Goal: Transaction & Acquisition: Obtain resource

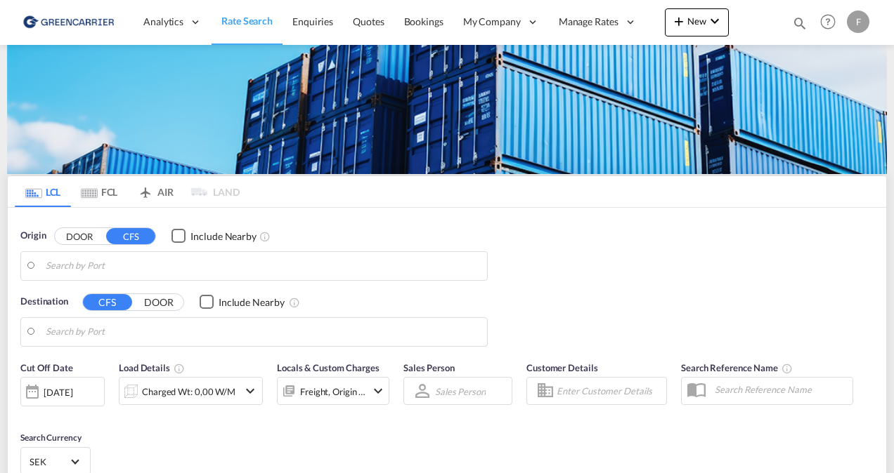
type input "[GEOGRAPHIC_DATA] ([GEOGRAPHIC_DATA]), [GEOGRAPHIC_DATA]"
type input "[GEOGRAPHIC_DATA], [GEOGRAPHIC_DATA]"
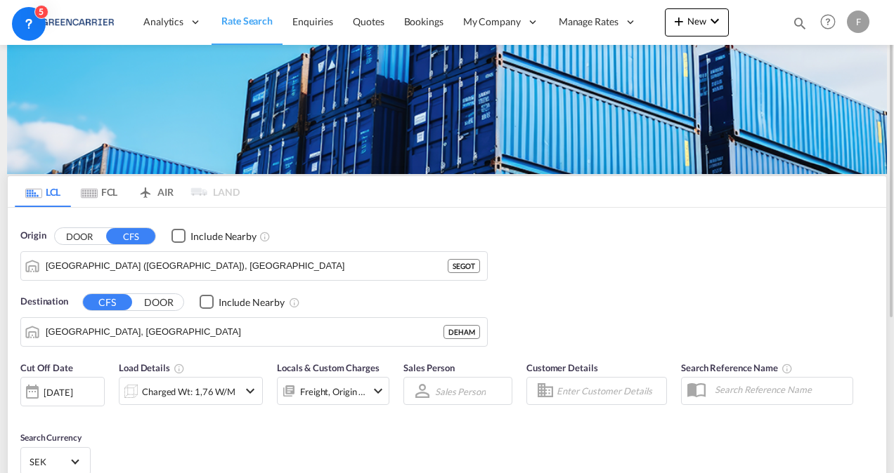
click at [580, 398] on input "Enter Customer Details" at bounding box center [608, 391] width 105 height 21
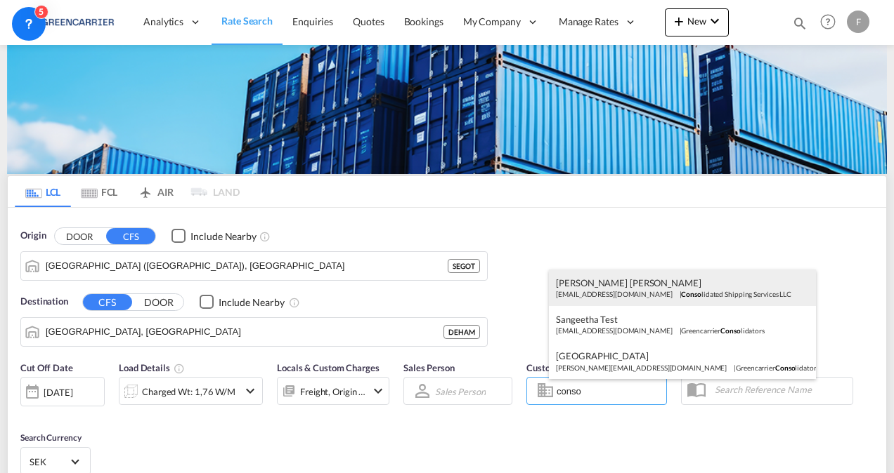
click at [616, 287] on div "[PERSON_NAME] [PERSON_NAME] [EMAIL_ADDRESS][DOMAIN_NAME] | Conso lidated Shippi…" at bounding box center [682, 288] width 267 height 37
type input "Consolidated Shipping Services LLC, [PERSON_NAME] [PERSON_NAME], [EMAIL_ADDRESS…"
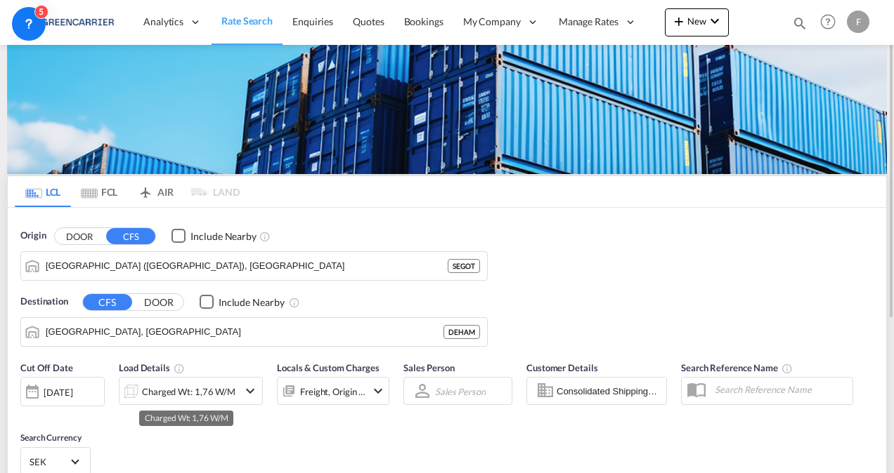
click at [207, 386] on div "Charged Wt: 1,76 W/M" at bounding box center [188, 392] width 93 height 20
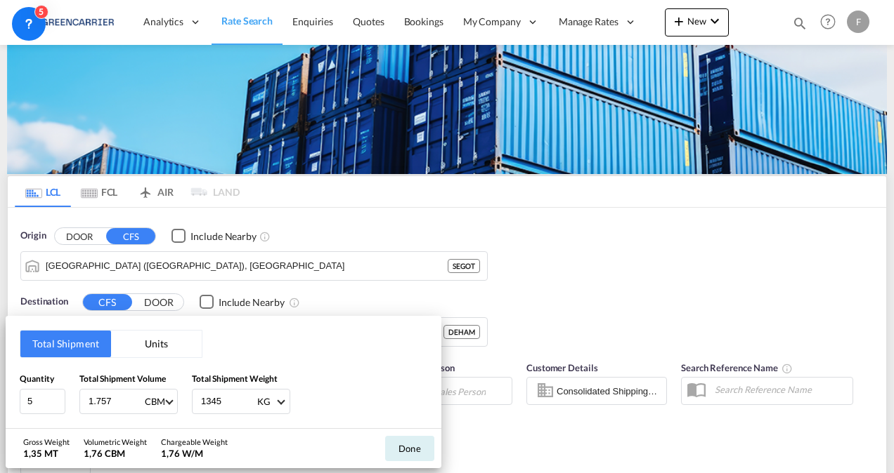
click at [139, 341] on button "Units" at bounding box center [156, 344] width 91 height 27
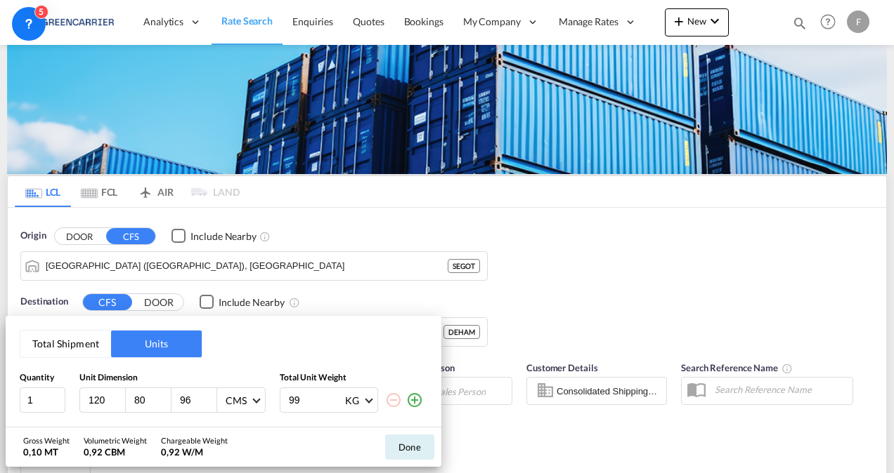
click at [152, 398] on input "80" at bounding box center [152, 400] width 38 height 13
type input "8"
type input "100"
type input "10"
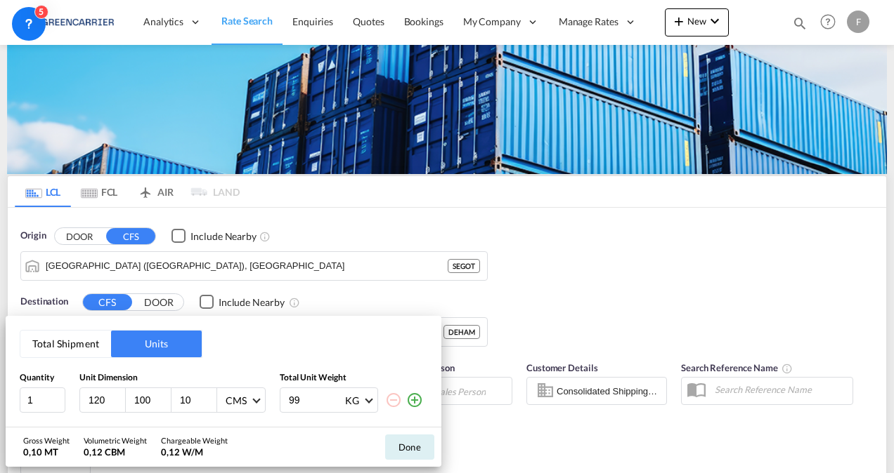
drag, startPoint x: 306, startPoint y: 399, endPoint x: 111, endPoint y: 396, distance: 195.3
click at [111, 396] on div "1 120 100 10 CMS CMS Inches 99 KG KG LB" at bounding box center [223, 400] width 407 height 25
type input "800"
click at [411, 452] on button "Done" at bounding box center [409, 447] width 49 height 25
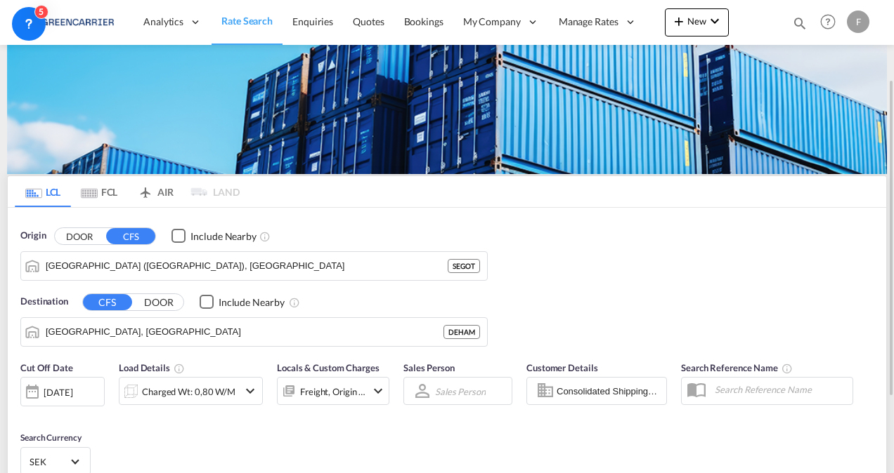
scroll to position [230, 0]
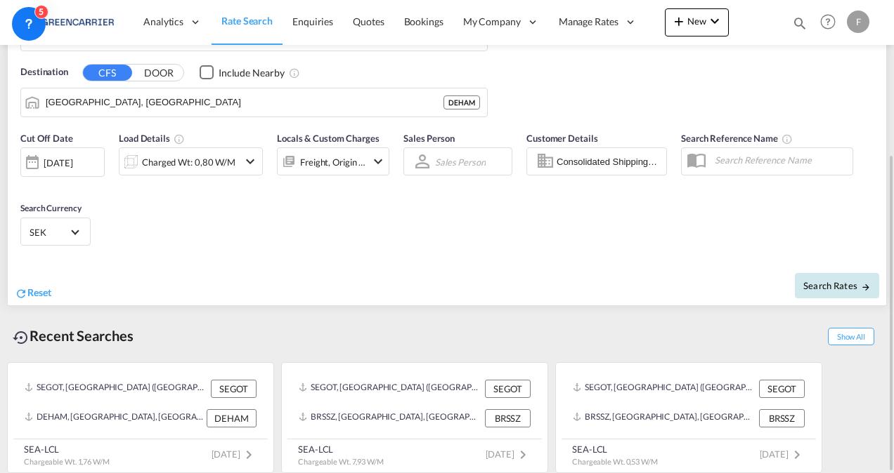
click at [824, 291] on button "Search Rates" at bounding box center [837, 285] width 84 height 25
type input "SEGOT to DEHAM / [DATE]"
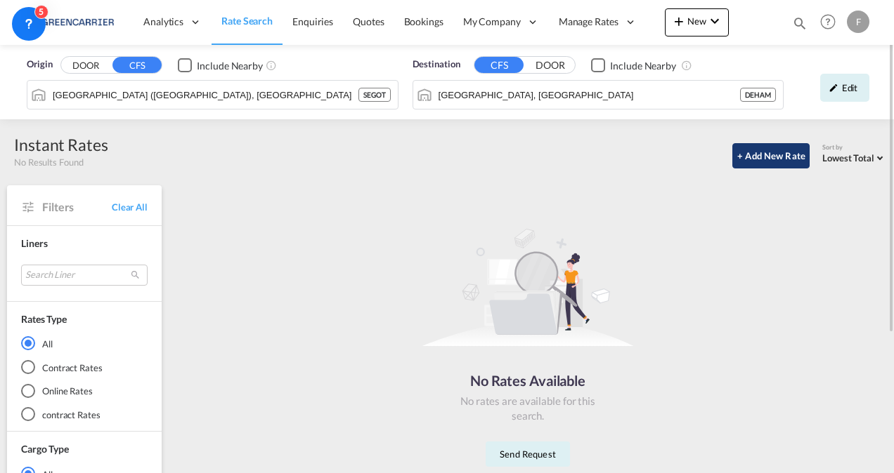
click at [757, 157] on button "+ Add New Rate" at bounding box center [770, 155] width 77 height 25
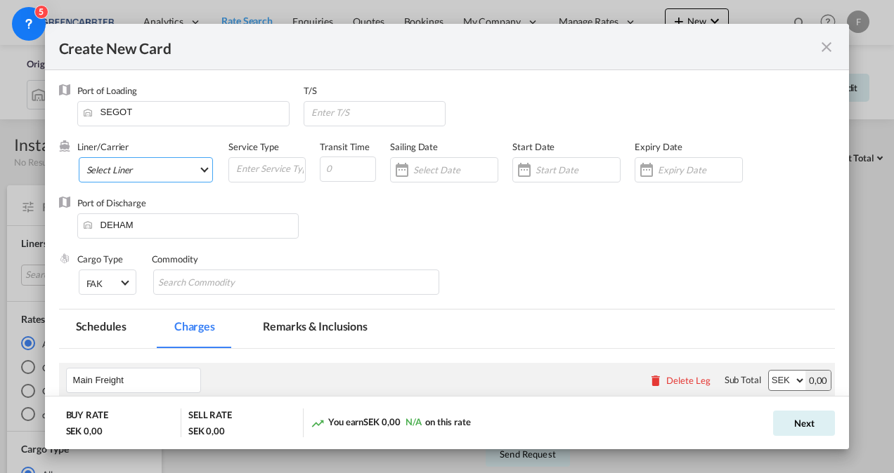
click at [155, 177] on md-select "Select Liner Greencarrier Consolidators" at bounding box center [146, 169] width 135 height 25
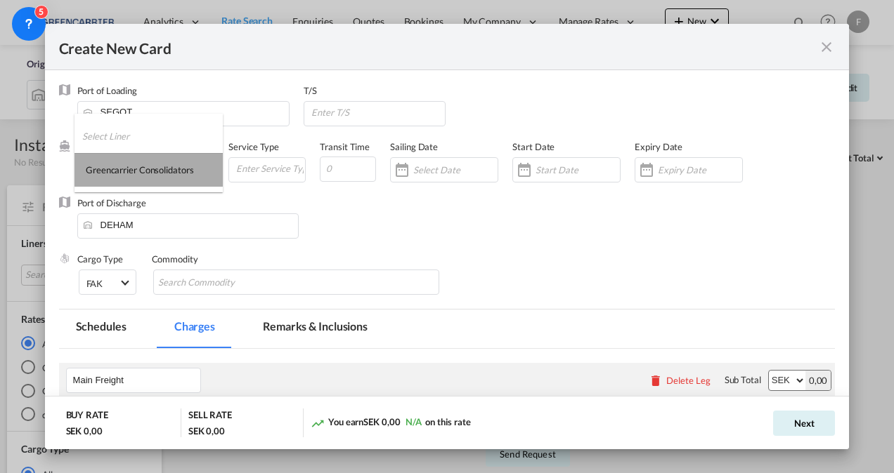
click at [160, 173] on div "Greencarrier Consolidators" at bounding box center [139, 170] width 107 height 13
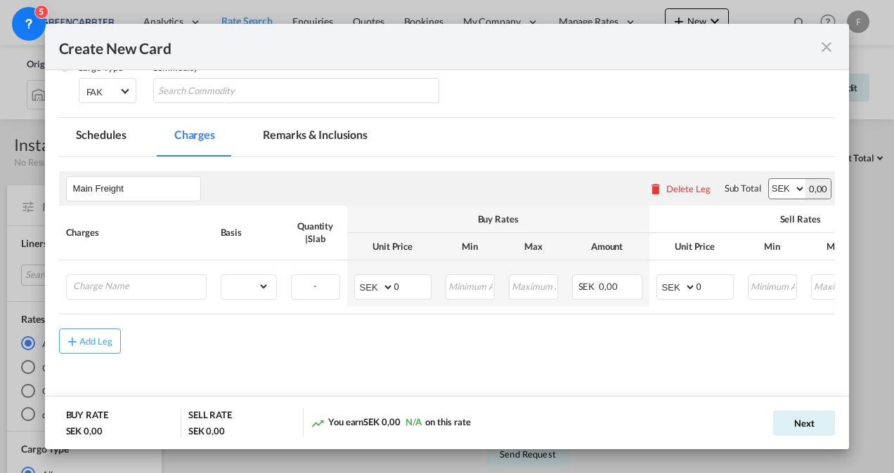
scroll to position [198, 0]
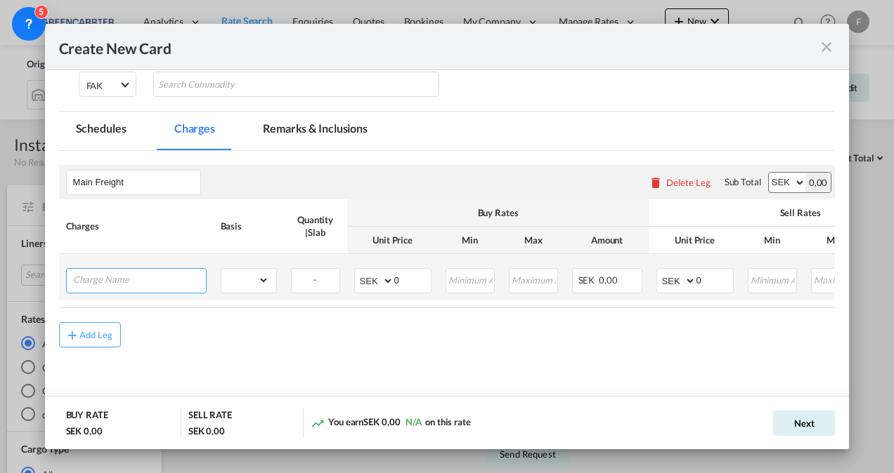
click at [147, 280] on input "Charge Name" at bounding box center [139, 279] width 133 height 21
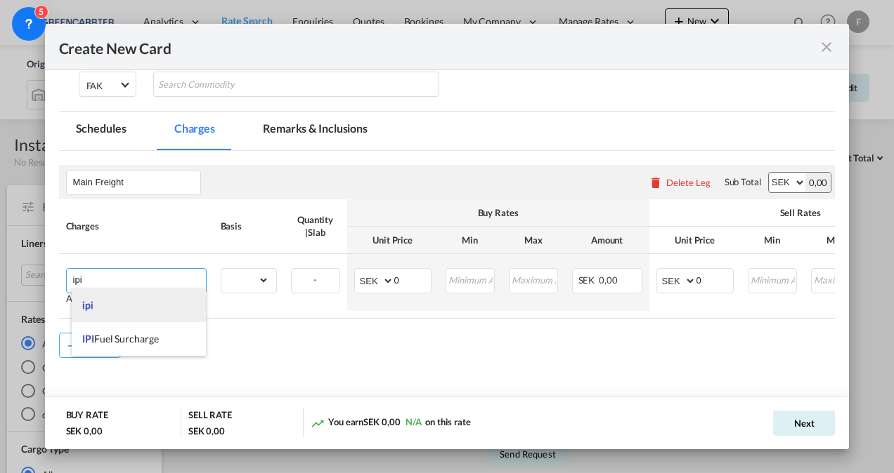
type input "ipi"
click at [120, 303] on li "ipi" at bounding box center [139, 306] width 134 height 34
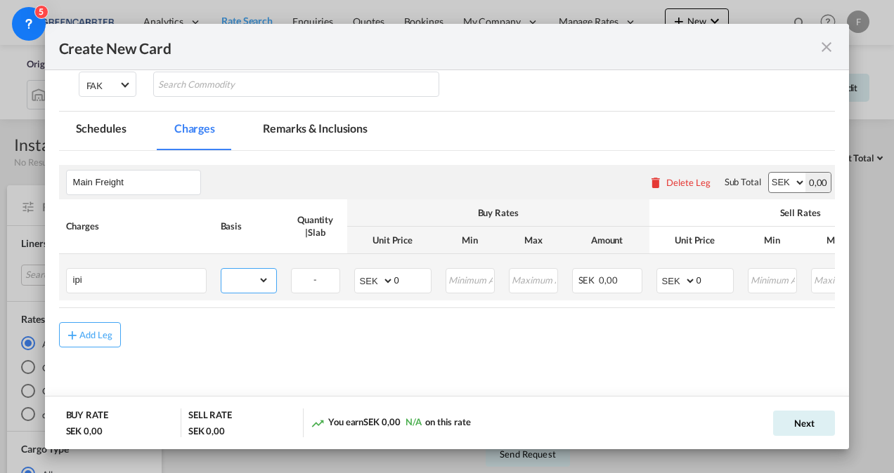
click at [253, 281] on select "gross_weight volumetric_weight per_shipment per_bl per_km per_hawb per_kg flat …" at bounding box center [245, 280] width 48 height 22
select select "per_w/m"
click at [221, 269] on select "gross_weight volumetric_weight per_shipment per_bl per_km per_hawb per_kg flat …" at bounding box center [245, 280] width 48 height 22
click at [665, 284] on select "AED AFN ALL AMD ANG AOA ARS AUD AWG AZN BAM BBD BDT BGN BHD BIF BMD BND [PERSON…" at bounding box center [677, 281] width 37 height 20
select select "string:USD"
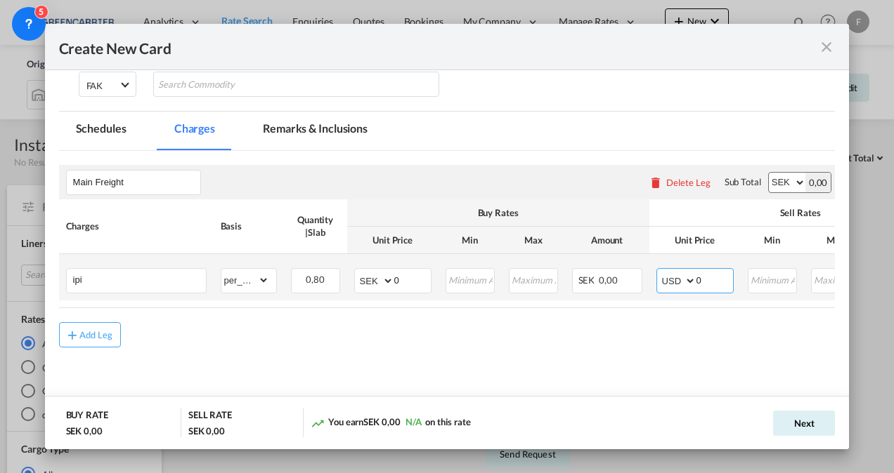
click at [659, 271] on select "AED AFN ALL AMD ANG AOA ARS AUD AWG AZN BAM BBD BDT BGN BHD BIF BMD BND [PERSON…" at bounding box center [677, 281] width 37 height 20
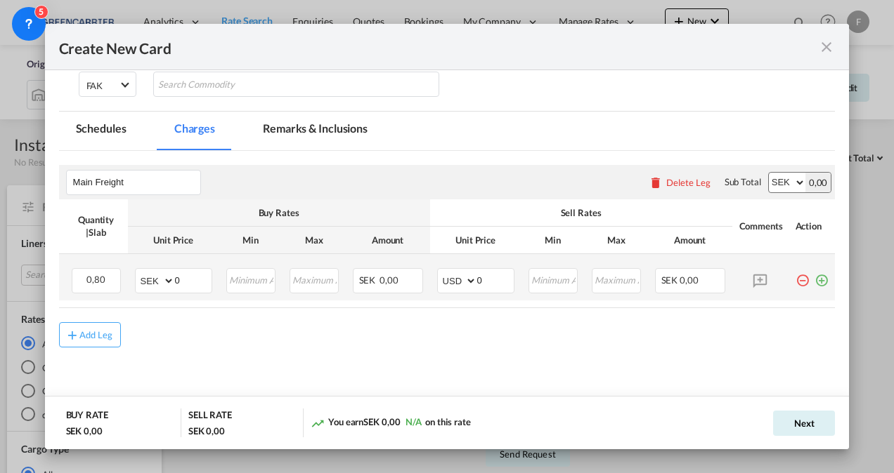
click at [814, 280] on md-icon "icon-plus-circle-outline green-400-fg" at bounding box center [821, 275] width 14 height 14
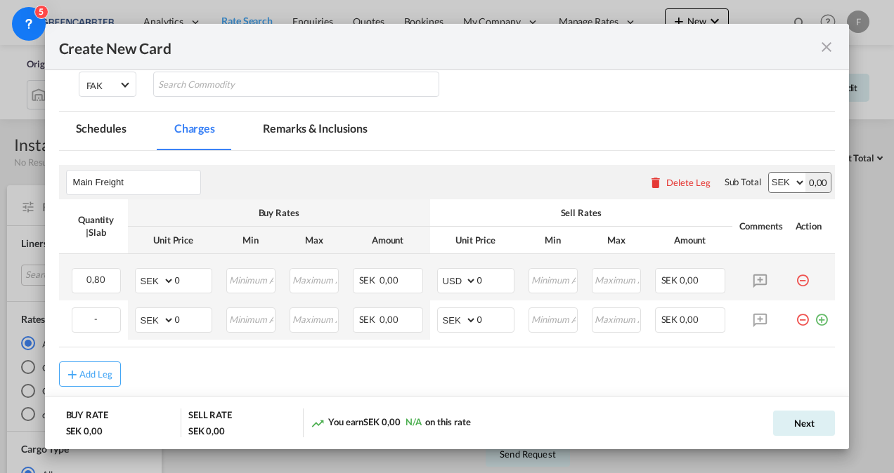
scroll to position [0, 0]
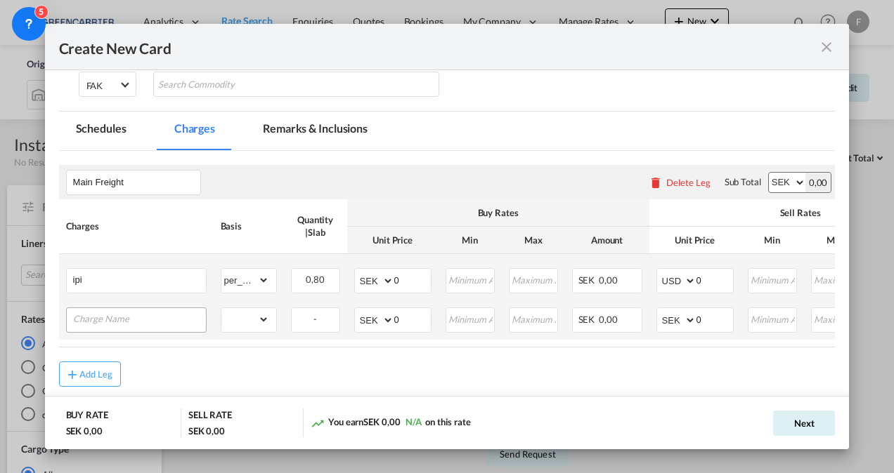
click at [82, 310] on input "Charge Name" at bounding box center [139, 318] width 133 height 21
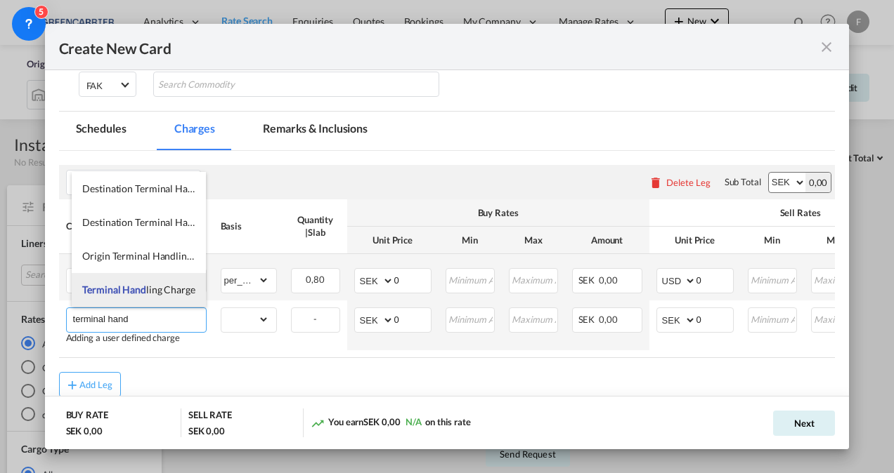
click at [142, 291] on span "Terminal Hand" at bounding box center [114, 290] width 64 height 12
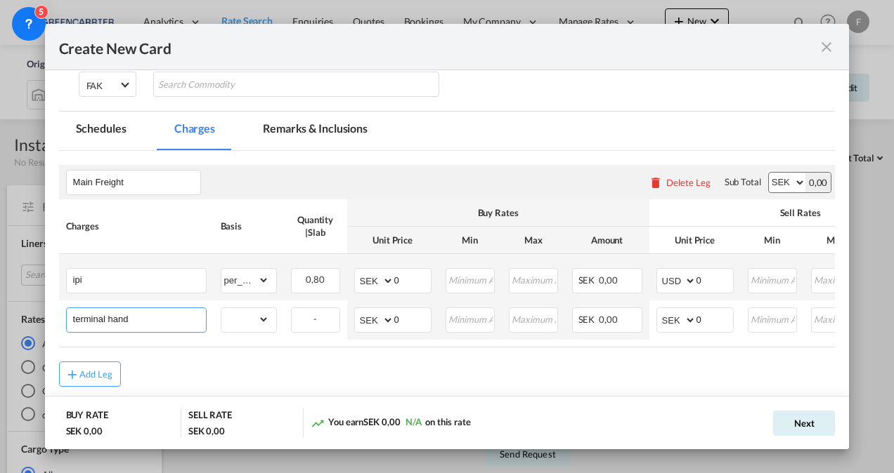
type input "Terminal Handling Charge"
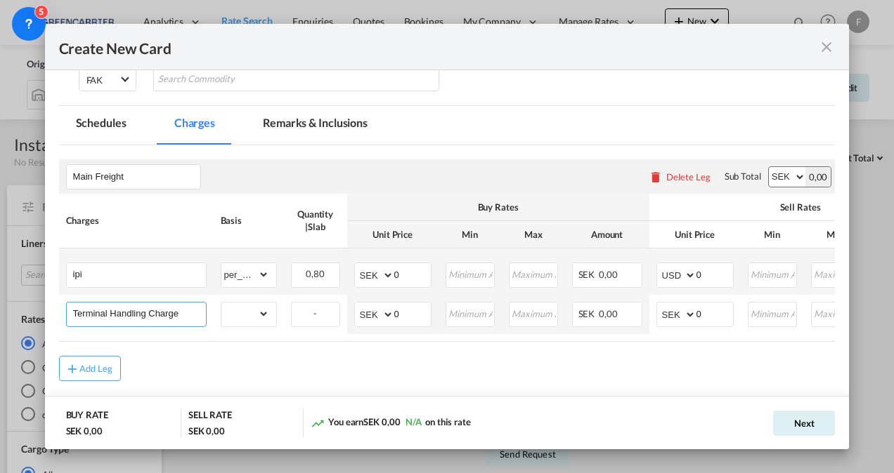
scroll to position [210, 0]
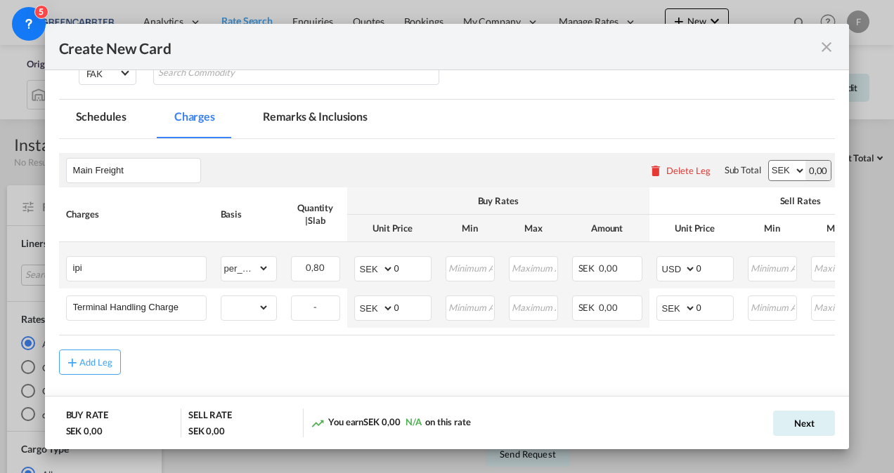
click at [795, 346] on air-lcl-rate-modification "Main Freight Please enter leg name Leg Name Already Exists Delete Leg Sub Total…" at bounding box center [447, 257] width 776 height 236
click at [799, 333] on table "Charges Basis Quantity | Slab Buy Rates Sell Rates Comments Action Unit Price M…" at bounding box center [556, 262] width 995 height 148
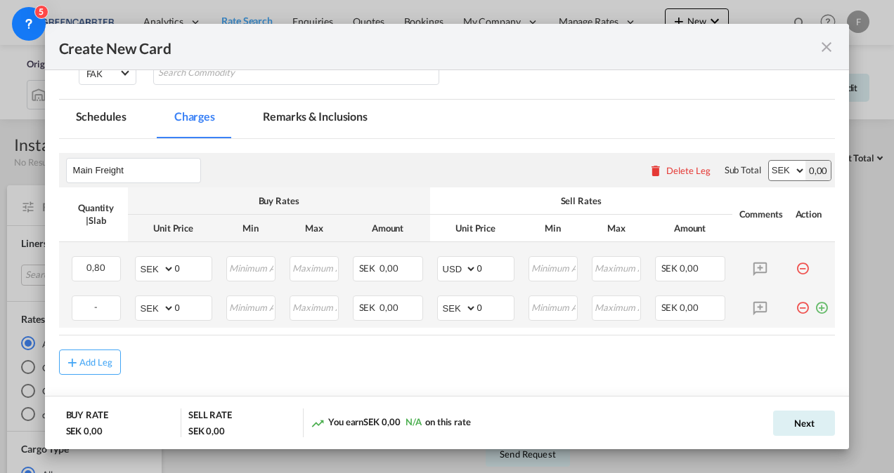
click at [815, 301] on md-icon "icon-plus-circle-outline green-400-fg" at bounding box center [821, 303] width 14 height 14
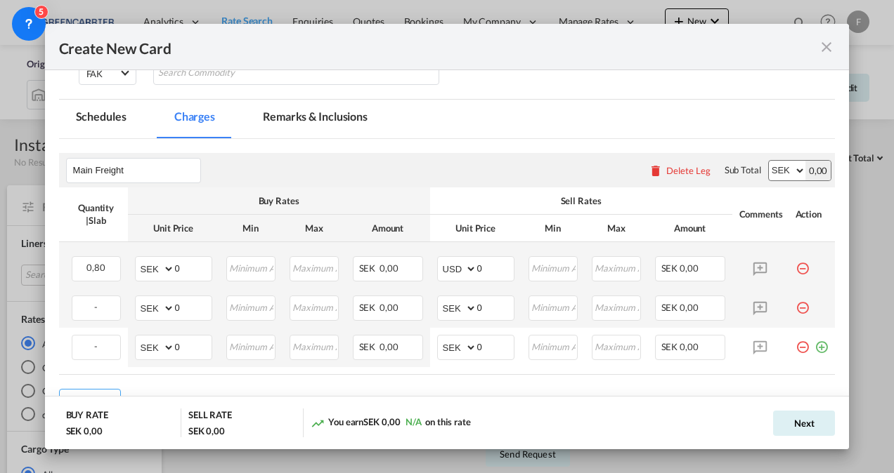
scroll to position [0, 0]
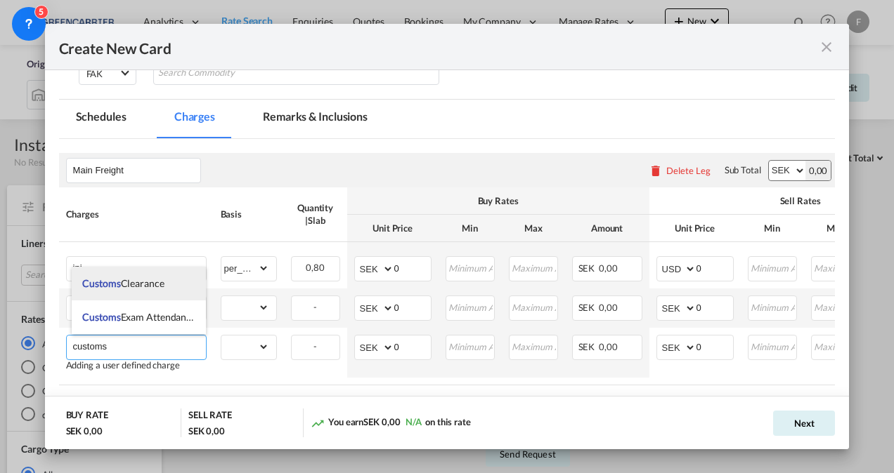
click at [123, 296] on li "Customs Clearance" at bounding box center [139, 284] width 134 height 34
type input "Customs Clearance"
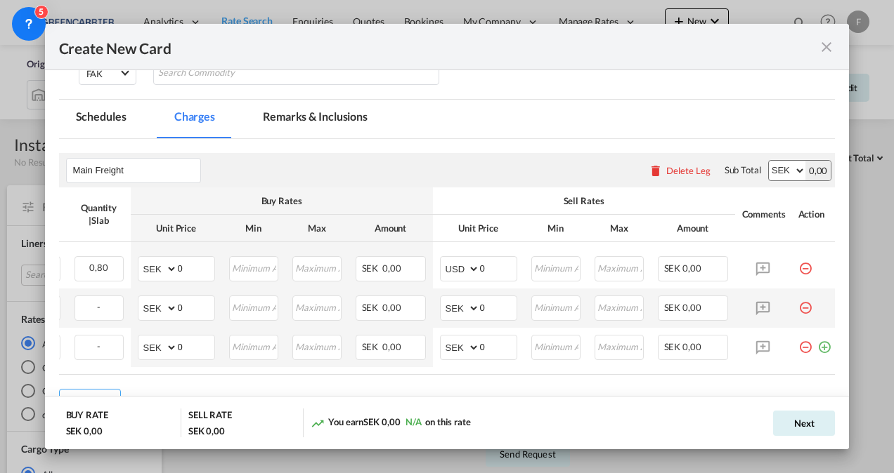
scroll to position [0, 219]
click at [821, 347] on md-icon "icon-plus-circle-outline green-400-fg" at bounding box center [821, 342] width 14 height 14
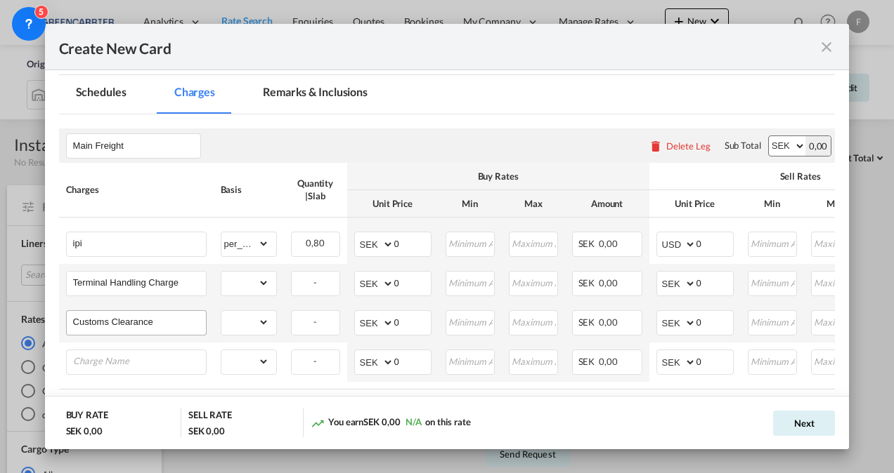
scroll to position [234, 0]
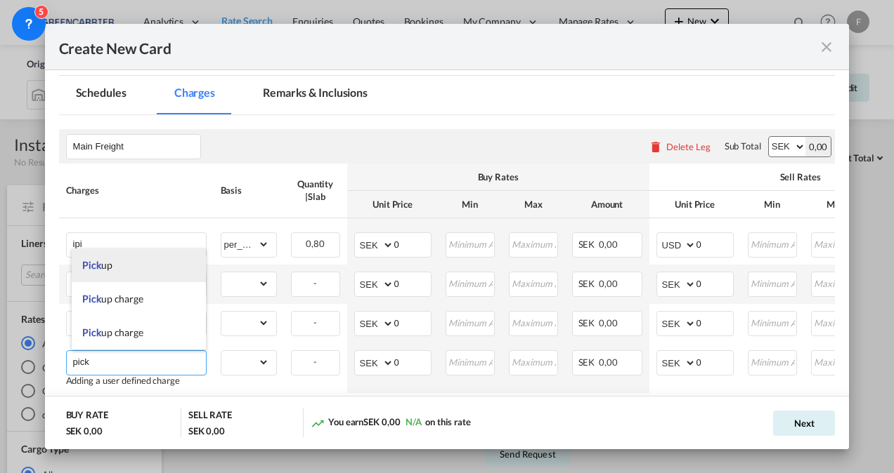
click at [113, 261] on li "Pick up" at bounding box center [139, 266] width 134 height 34
type input "Pick up"
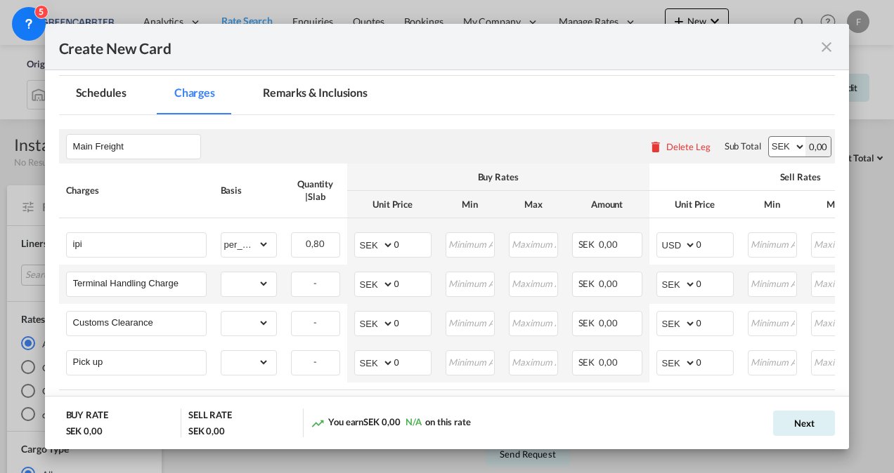
scroll to position [0, 230]
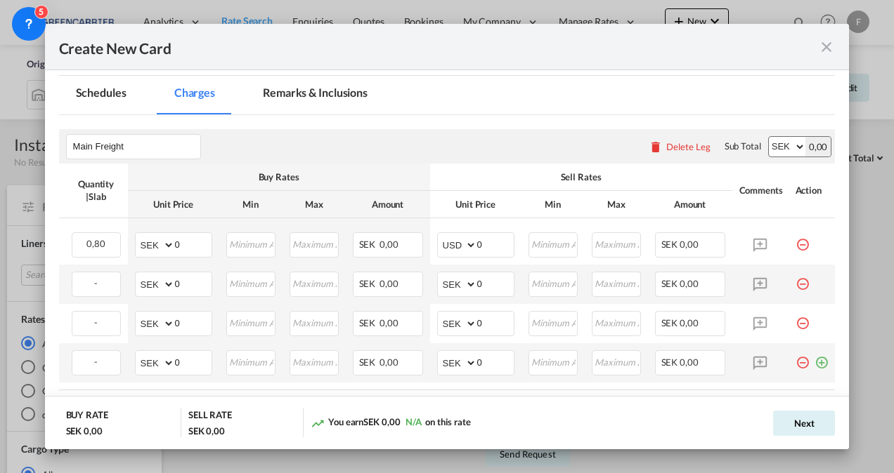
click at [810, 372] on td "Create New CardPort ..." at bounding box center [811, 363] width 47 height 39
click at [814, 365] on md-icon "icon-plus-circle-outline green-400-fg" at bounding box center [821, 358] width 14 height 14
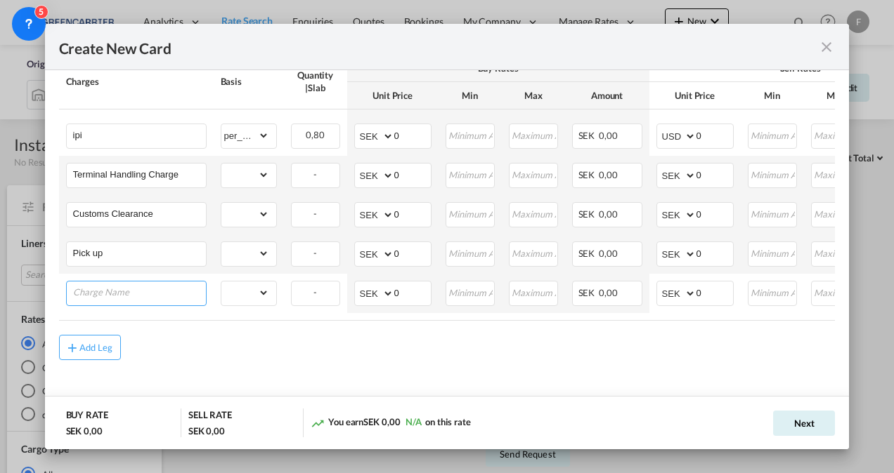
scroll to position [342, 0]
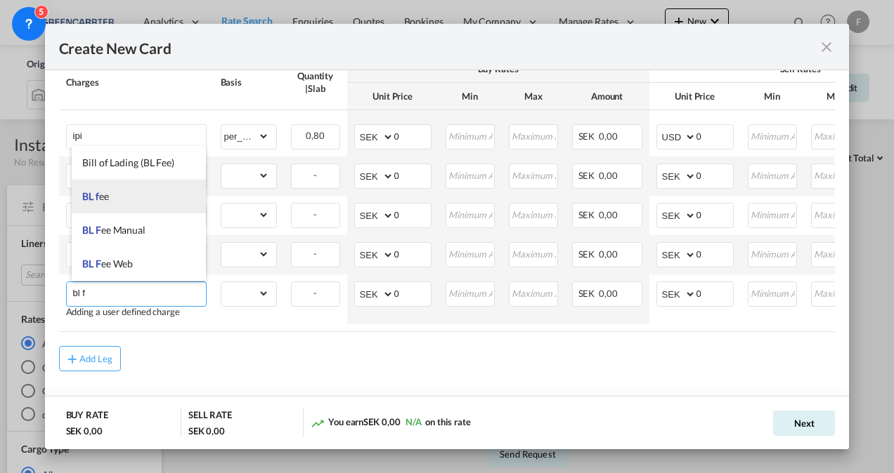
click at [110, 200] on li "BL f ee" at bounding box center [139, 197] width 134 height 34
type input "BL fee"
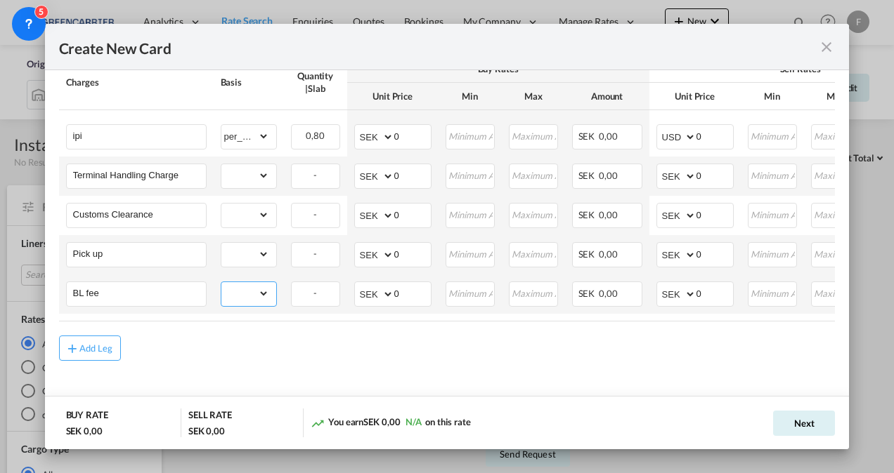
click at [257, 293] on select "gross_weight volumetric_weight per_shipment per_bl per_km per_hawb per_kg flat …" at bounding box center [245, 293] width 48 height 22
select select "per_bl"
click at [221, 282] on select "gross_weight volumetric_weight per_shipment per_bl per_km per_hawb per_kg flat …" at bounding box center [245, 293] width 48 height 22
click at [246, 249] on select "gross_weight volumetric_weight per_shipment per_bl per_km per_hawb per_kg flat …" at bounding box center [245, 254] width 48 height 22
select select "per_shipment"
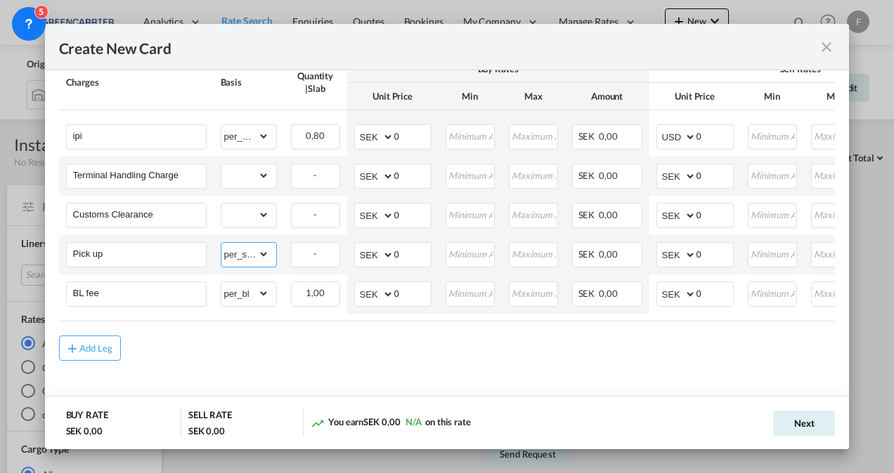
click at [221, 243] on select "gross_weight volumetric_weight per_shipment per_bl per_km per_hawb per_kg flat …" at bounding box center [245, 254] width 48 height 22
click at [256, 215] on select "gross_weight volumetric_weight per_shipment per_bl per_km per_hawb per_kg flat …" at bounding box center [245, 215] width 48 height 22
select select "per_shipment"
click at [221, 204] on select "gross_weight volumetric_weight per_shipment per_bl per_km per_hawb per_kg flat …" at bounding box center [245, 215] width 48 height 22
click at [256, 173] on select "gross_weight volumetric_weight per_shipment per_bl per_km per_hawb per_kg flat …" at bounding box center [245, 175] width 48 height 22
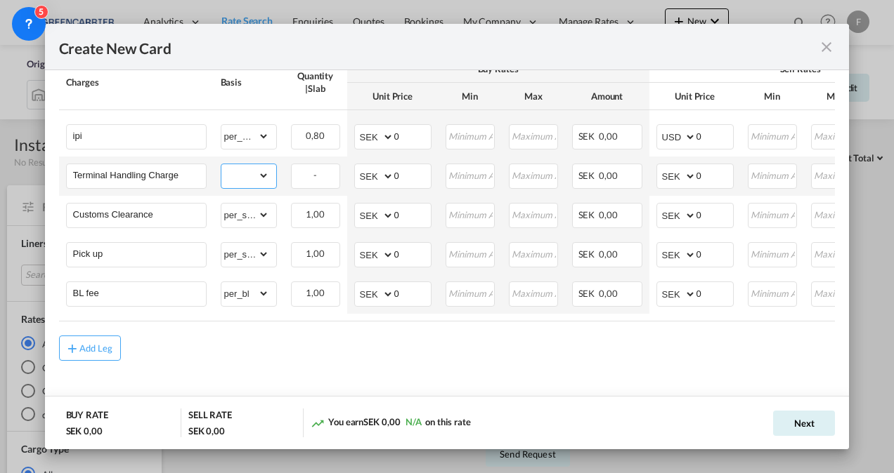
select select "volumetric_weight"
click at [221, 164] on select "gross_weight volumetric_weight per_shipment per_bl per_km per_hawb per_kg flat …" at bounding box center [245, 175] width 48 height 22
click at [676, 176] on select "AED AFN ALL AMD ANG AOA ARS AUD AWG AZN BAM BBD BDT BGN BHD BIF BMD BND [PERSON…" at bounding box center [677, 176] width 37 height 20
select select "string:USD"
click at [659, 166] on select "AED AFN ALL AMD ANG AOA ARS AUD AWG AZN BAM BBD BDT BGN BHD BIF BMD BND [PERSON…" at bounding box center [677, 176] width 37 height 20
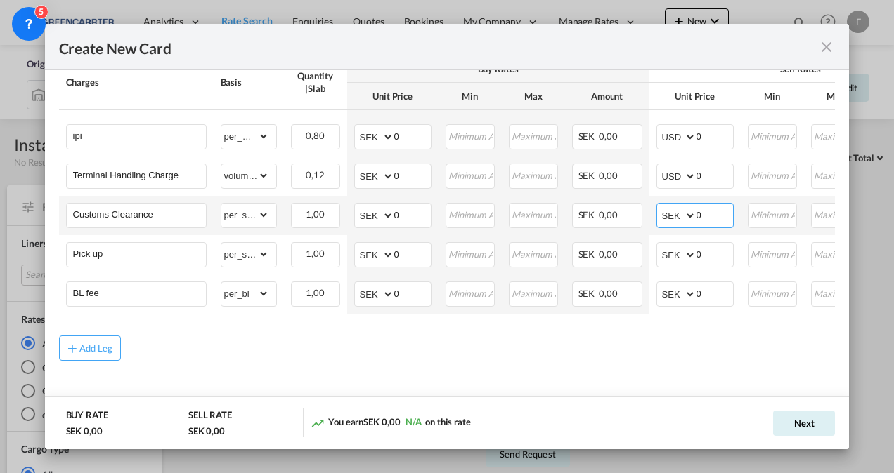
click at [678, 215] on select "AED AFN ALL AMD ANG AOA ARS AUD AWG AZN BAM BBD BDT BGN BHD BIF BMD BND [PERSON…" at bounding box center [677, 216] width 37 height 20
select select "string:USD"
click at [659, 206] on select "AED AFN ALL AMD ANG AOA ARS AUD AWG AZN BAM BBD BDT BGN BHD BIF BMD BND [PERSON…" at bounding box center [677, 216] width 37 height 20
click at [673, 251] on select "AED AFN ALL AMD ANG AOA ARS AUD AWG AZN BAM BBD BDT BGN BHD BIF BMD BND [PERSON…" at bounding box center [677, 255] width 37 height 20
select select "string:USD"
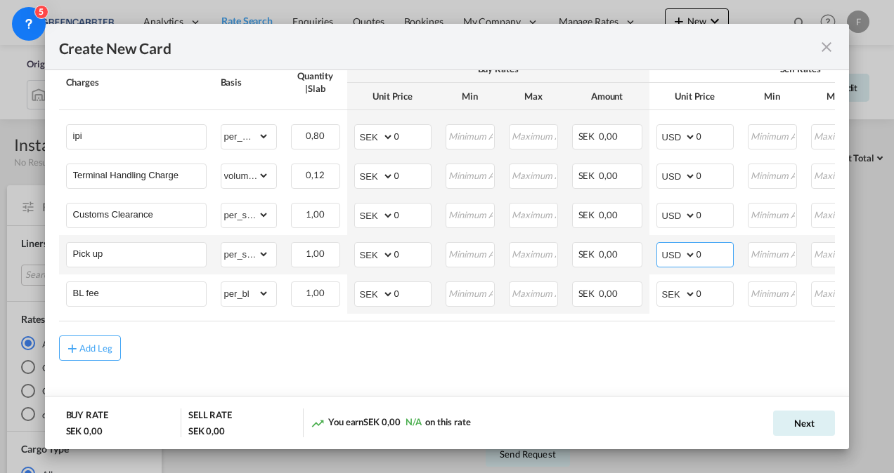
click at [659, 245] on select "AED AFN ALL AMD ANG AOA ARS AUD AWG AZN BAM BBD BDT BGN BHD BIF BMD BND [PERSON…" at bounding box center [677, 255] width 37 height 20
click at [676, 295] on select "AED AFN ALL AMD ANG AOA ARS AUD AWG AZN BAM BBD BDT BGN BHD BIF BMD BND [PERSON…" at bounding box center [677, 295] width 37 height 20
select select "string:USD"
click at [659, 285] on select "AED AFN ALL AMD ANG AOA ARS AUD AWG AZN BAM BBD BDT BGN BHD BIF BMD BND [PERSON…" at bounding box center [677, 295] width 37 height 20
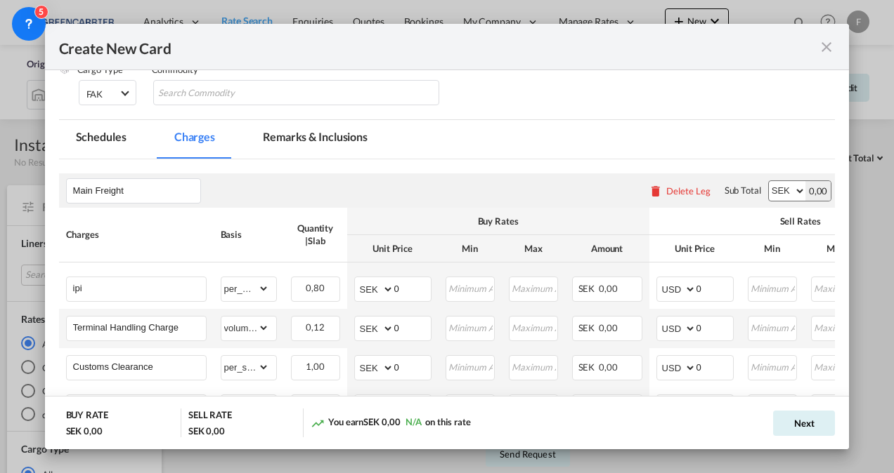
scroll to position [190, 0]
click at [712, 294] on input "0" at bounding box center [714, 287] width 37 height 21
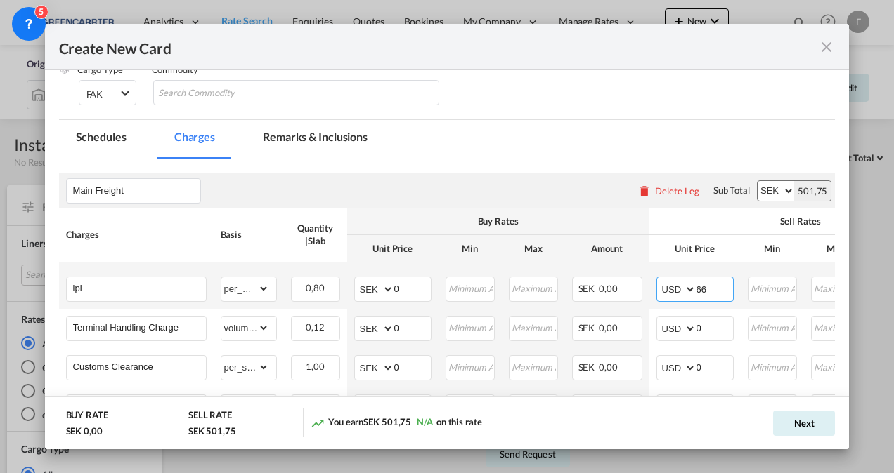
type input "66"
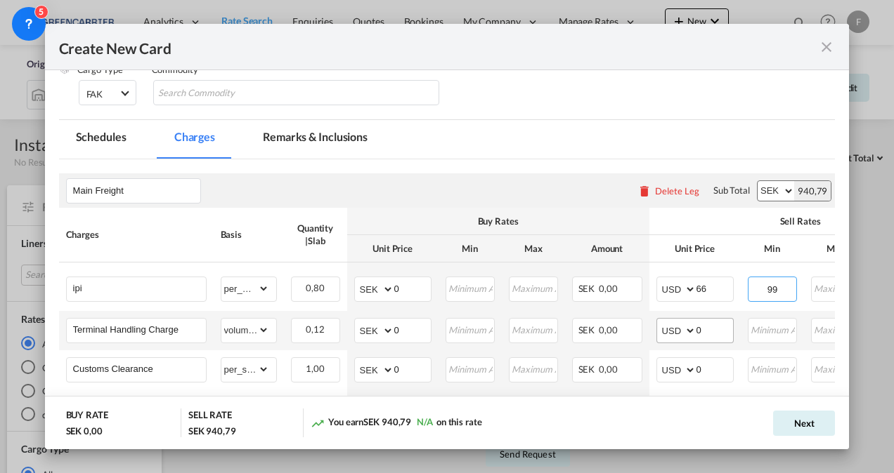
type input "99"
drag, startPoint x: 707, startPoint y: 322, endPoint x: 673, endPoint y: 329, distance: 35.0
click at [673, 329] on md-input-container "AED AFN ALL AMD ANG AOA ARS AUD AWG AZN BAM BBD BDT BGN BHD BIF BMD BND BOB BRL…" at bounding box center [694, 330] width 77 height 25
type input "62"
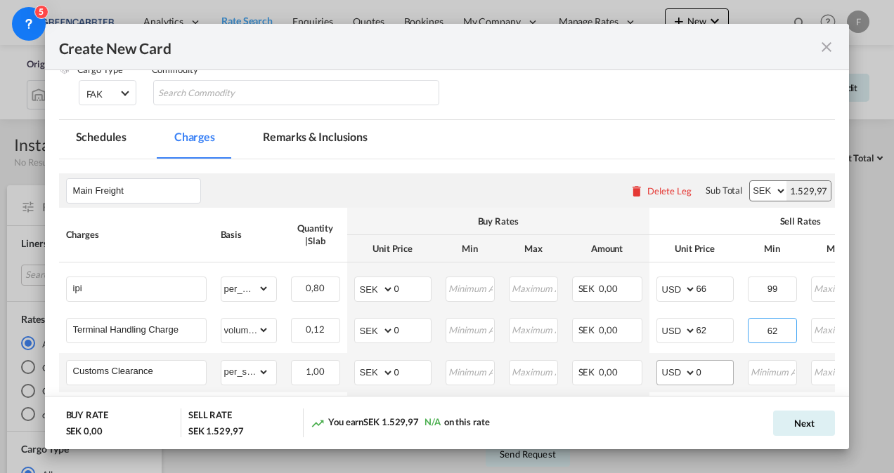
type input "62"
drag, startPoint x: 710, startPoint y: 370, endPoint x: 681, endPoint y: 372, distance: 28.9
click at [681, 372] on md-input-container "AED AFN ALL AMD ANG AOA ARS AUD AWG AZN BAM BBD BDT BGN BHD BIF BMD BND BOB BRL…" at bounding box center [694, 372] width 77 height 25
type input "78"
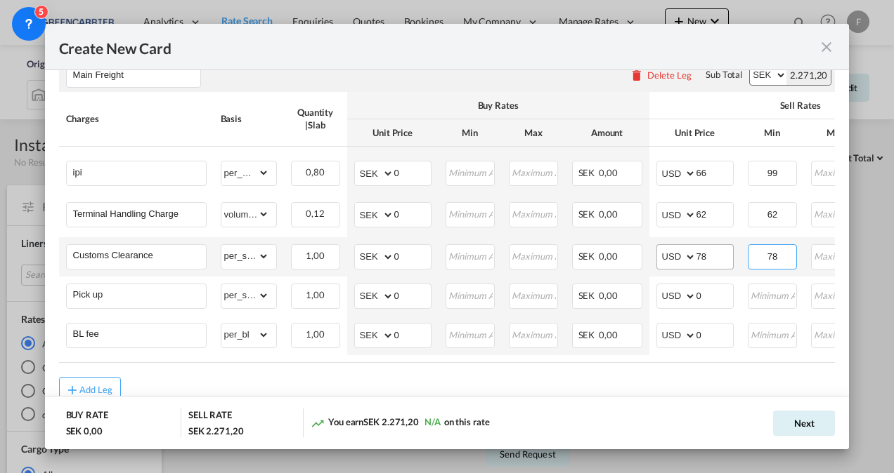
scroll to position [305, 0]
type input "78"
drag, startPoint x: 714, startPoint y: 332, endPoint x: 684, endPoint y: 327, distance: 29.9
click at [684, 327] on md-input-container "AED AFN ALL AMD ANG AOA ARS AUD AWG AZN BAM BBD BDT BGN BHD BIF BMD BND BOB BRL…" at bounding box center [694, 336] width 77 height 25
type input "62"
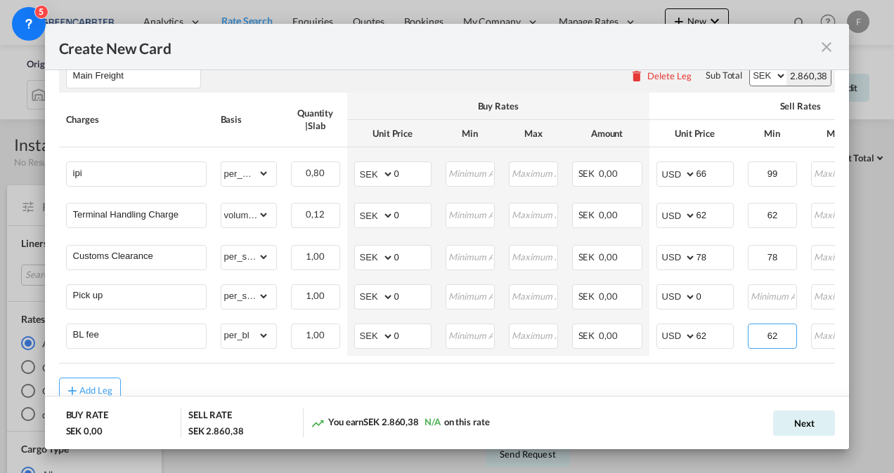
type input "62"
click at [714, 287] on input "0" at bounding box center [714, 295] width 37 height 21
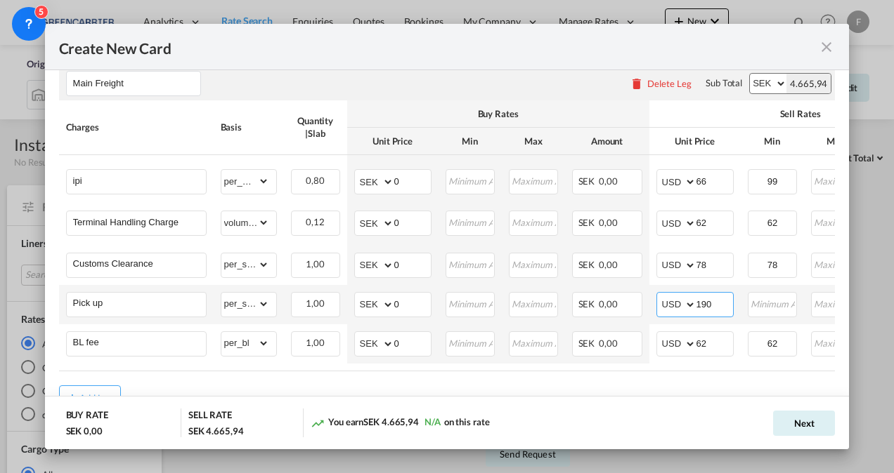
scroll to position [297, 0]
type input "190"
click at [804, 423] on button "Next" at bounding box center [804, 423] width 62 height 25
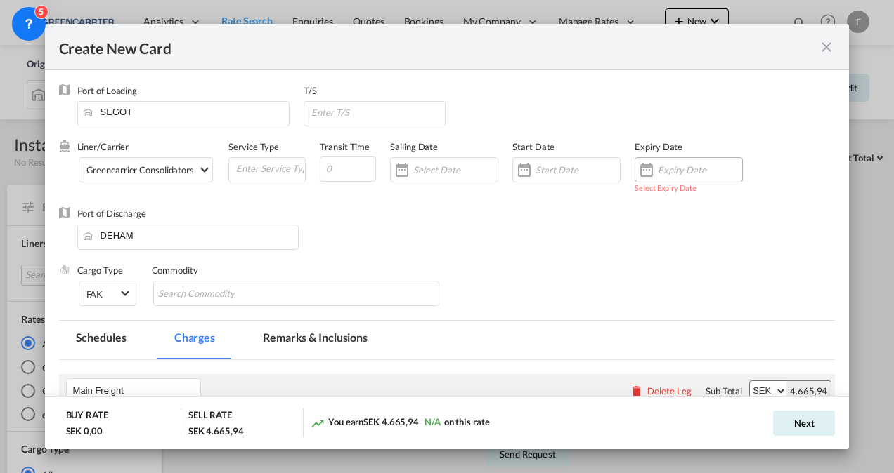
scroll to position [0, 0]
click at [660, 173] on input "Create New CardPort ..." at bounding box center [700, 169] width 84 height 11
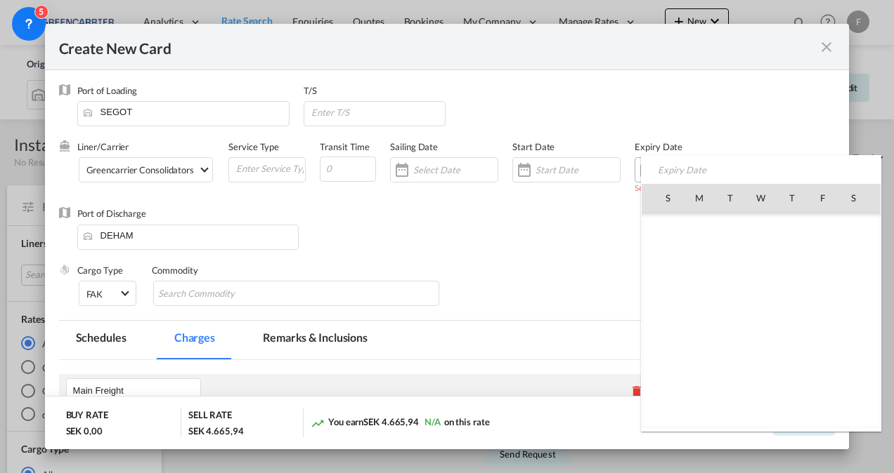
scroll to position [325588, 0]
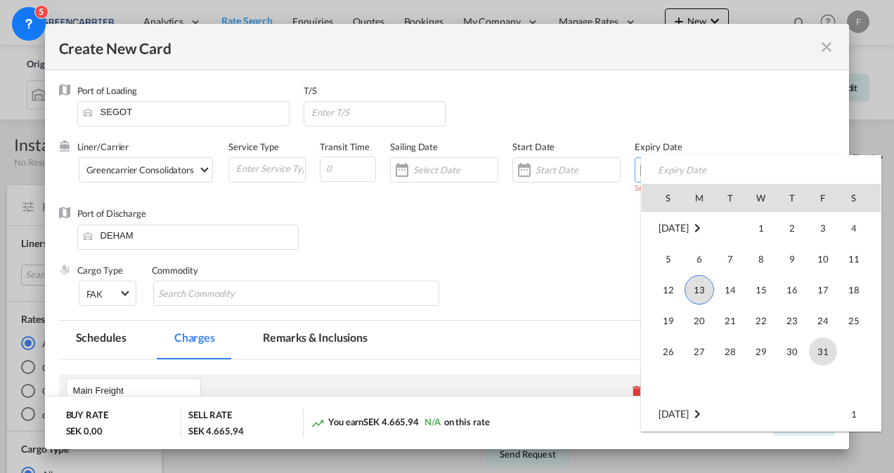
click at [829, 353] on span "31" at bounding box center [823, 352] width 28 height 28
type input "[DATE]"
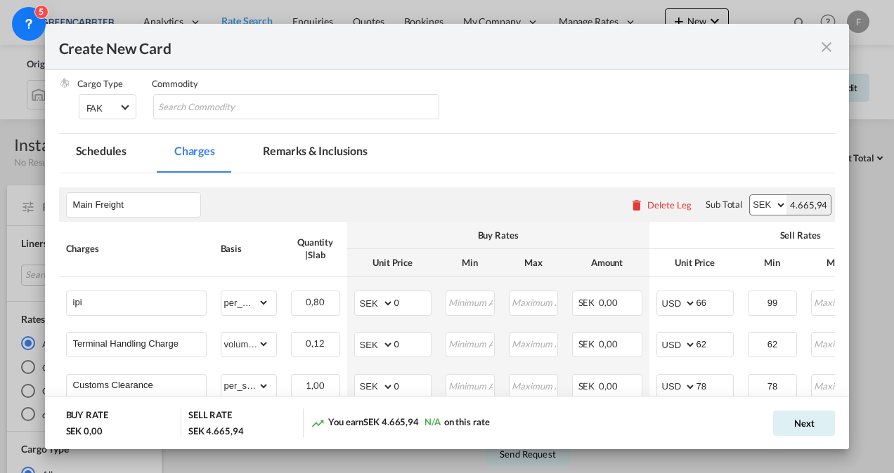
scroll to position [347, 0]
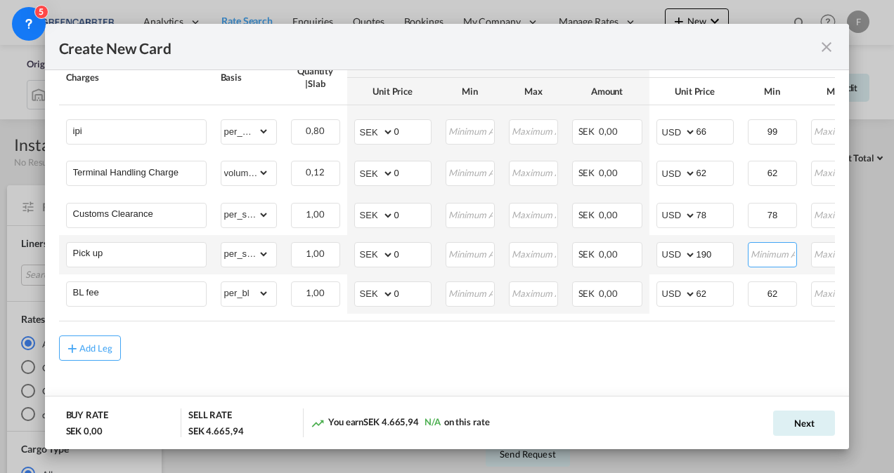
click at [777, 249] on input "Create New CardPort ..." at bounding box center [772, 253] width 47 height 21
type input "190"
click at [804, 420] on button "Next" at bounding box center [804, 423] width 62 height 25
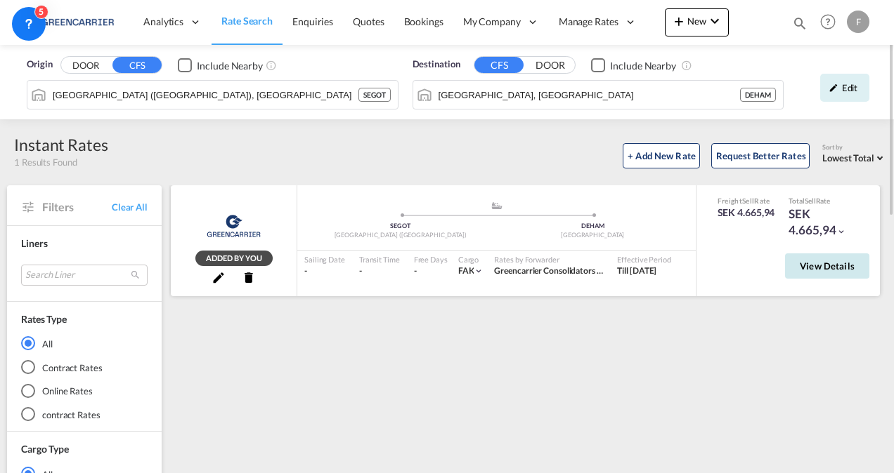
click at [837, 268] on span "View Details" at bounding box center [826, 266] width 55 height 11
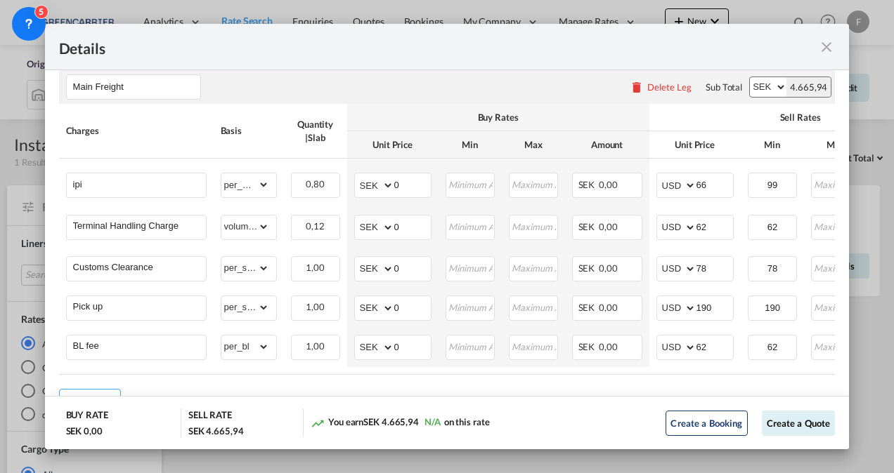
scroll to position [299, 0]
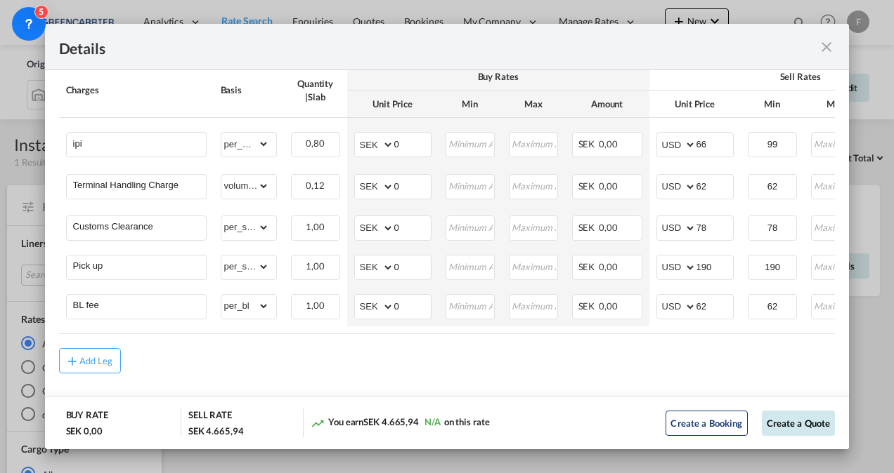
click at [780, 421] on button "Create a Quote" at bounding box center [798, 423] width 74 height 25
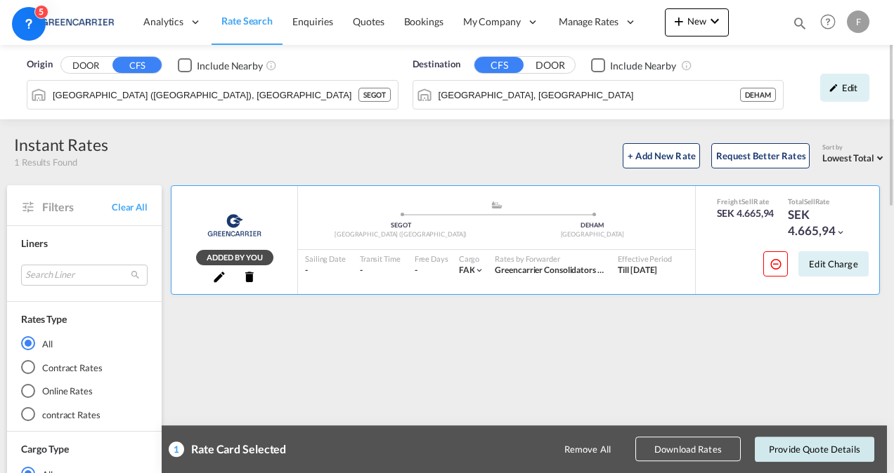
click at [797, 450] on button "Provide Quote Details" at bounding box center [813, 449] width 119 height 25
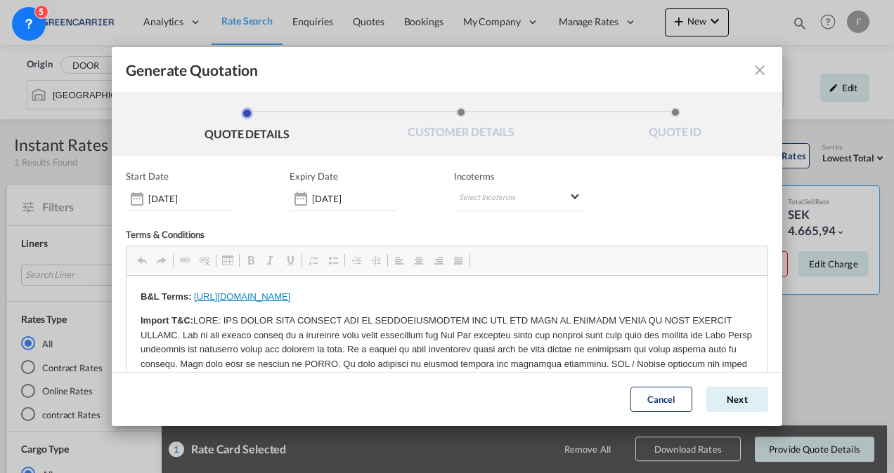
scroll to position [0, 0]
click at [489, 195] on md-select "Select Incoterms DPU - import Delivery at Place Unloaded EXW - import Ex Works …" at bounding box center [518, 198] width 129 height 25
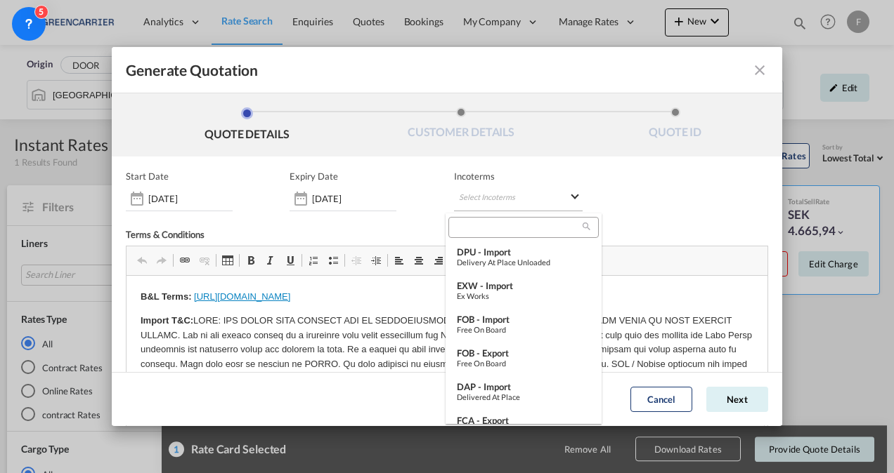
type md-option "[object Object]"
click at [491, 218] on div at bounding box center [523, 227] width 150 height 21
click at [488, 223] on input "search" at bounding box center [517, 227] width 130 height 13
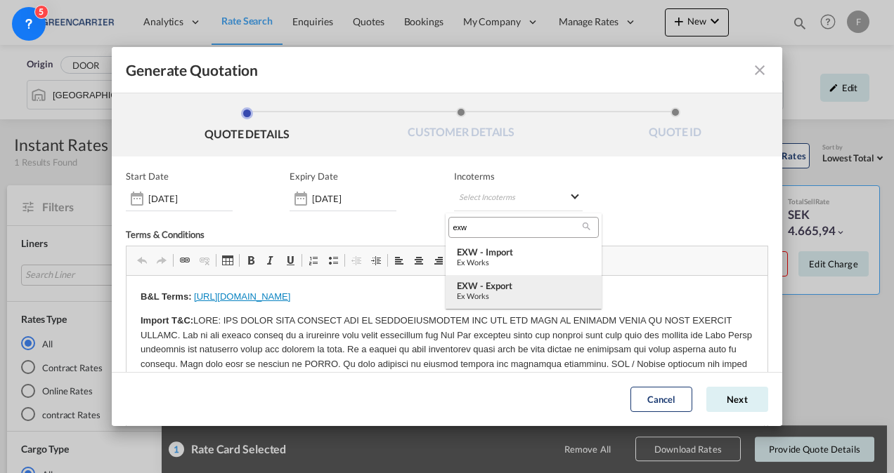
type input "exw"
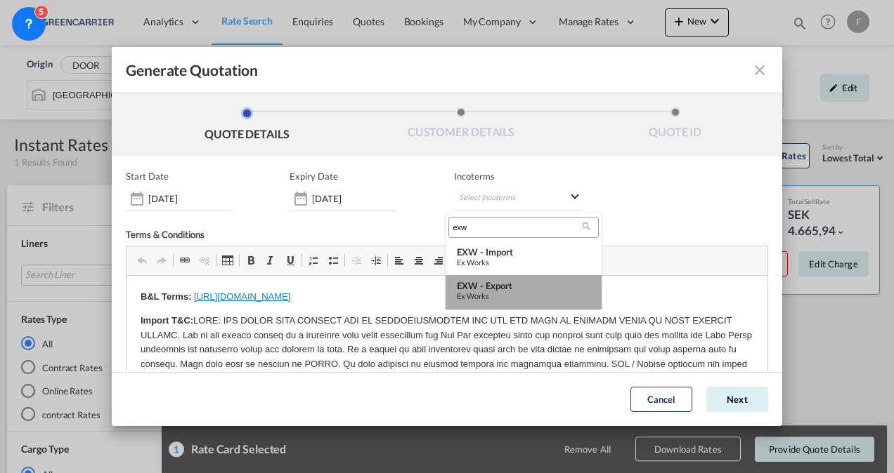
click at [495, 291] on div "EXW - export" at bounding box center [523, 285] width 133 height 11
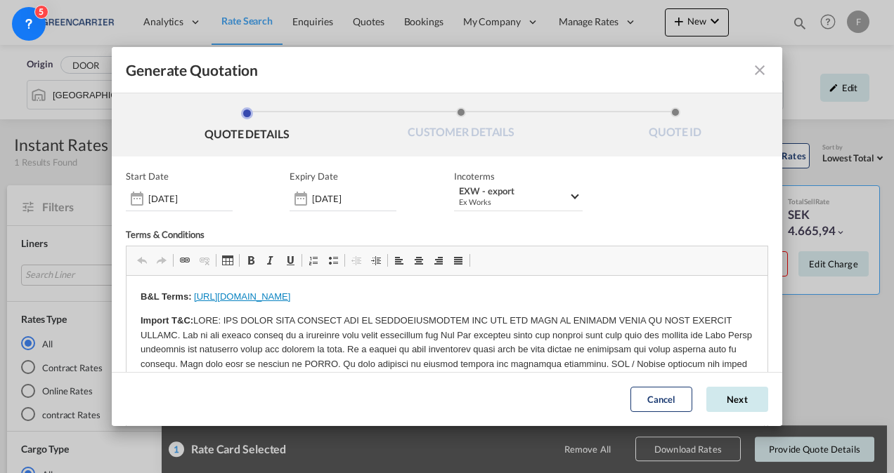
click at [725, 410] on button "Next" at bounding box center [737, 400] width 62 height 25
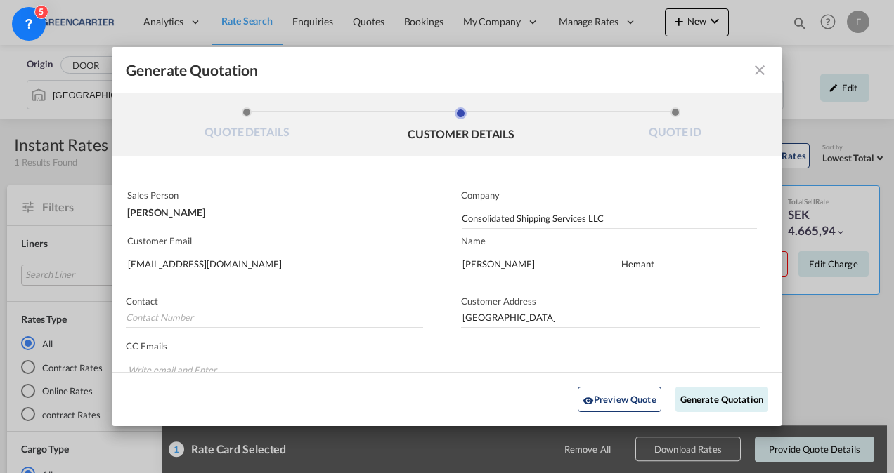
click at [244, 137] on li "QUOTE DETAILS" at bounding box center [247, 126] width 214 height 38
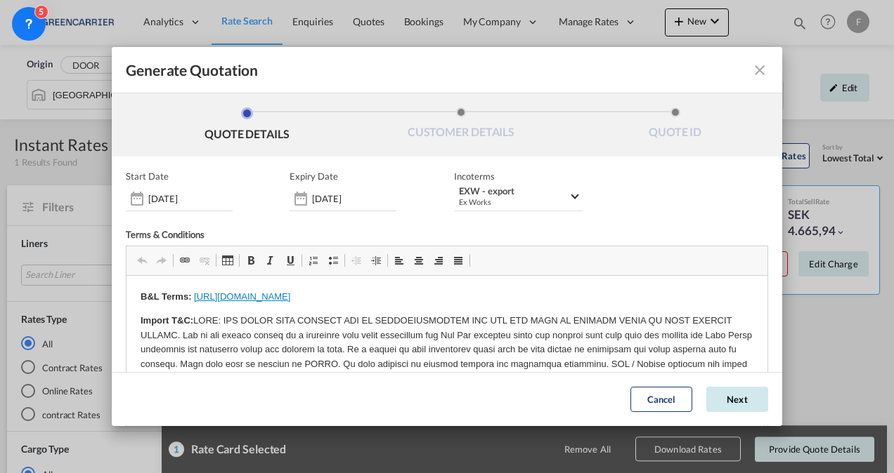
click at [706, 395] on button "Next" at bounding box center [737, 400] width 62 height 25
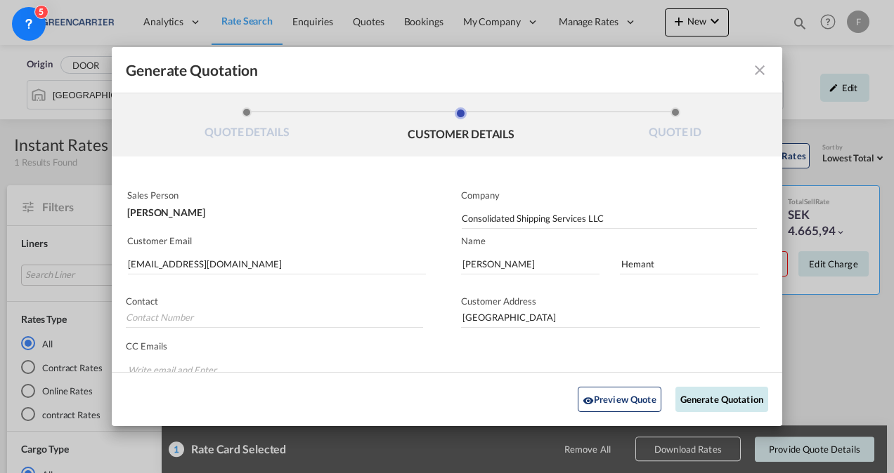
click at [705, 395] on button "Generate Quotation" at bounding box center [721, 399] width 93 height 25
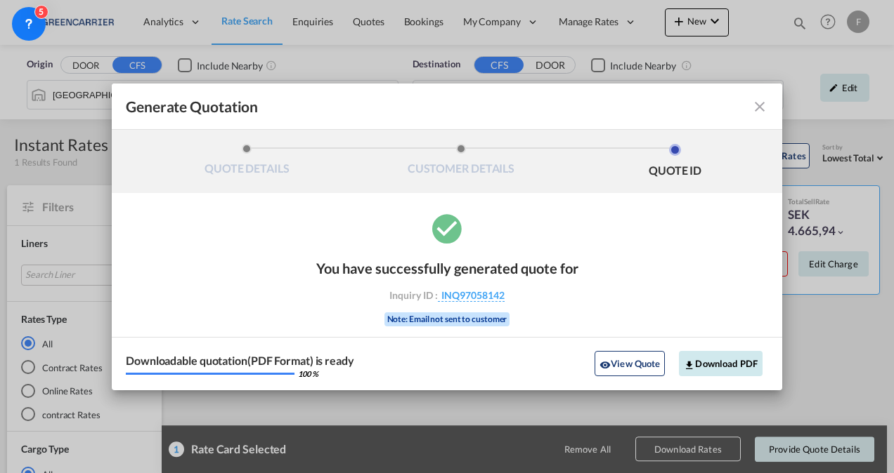
click at [705, 366] on button "Download PDF" at bounding box center [721, 363] width 84 height 25
